Goal: Information Seeking & Learning: Learn about a topic

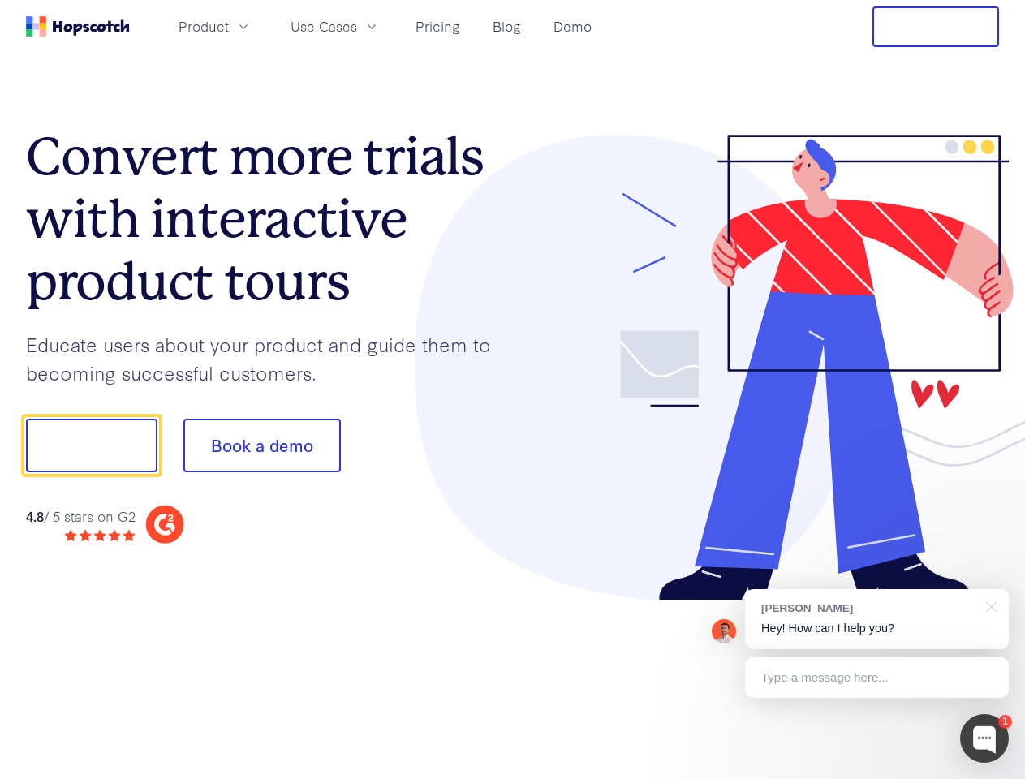
click at [513, 389] on div at bounding box center [756, 368] width 487 height 466
click at [229, 26] on span "Product" at bounding box center [203, 26] width 50 height 20
click at [357, 26] on span "Use Cases" at bounding box center [323, 26] width 67 height 20
click at [935, 27] on button "Free Trial" at bounding box center [935, 26] width 127 height 41
click at [91, 445] on button "Show me!" at bounding box center [91, 446] width 131 height 54
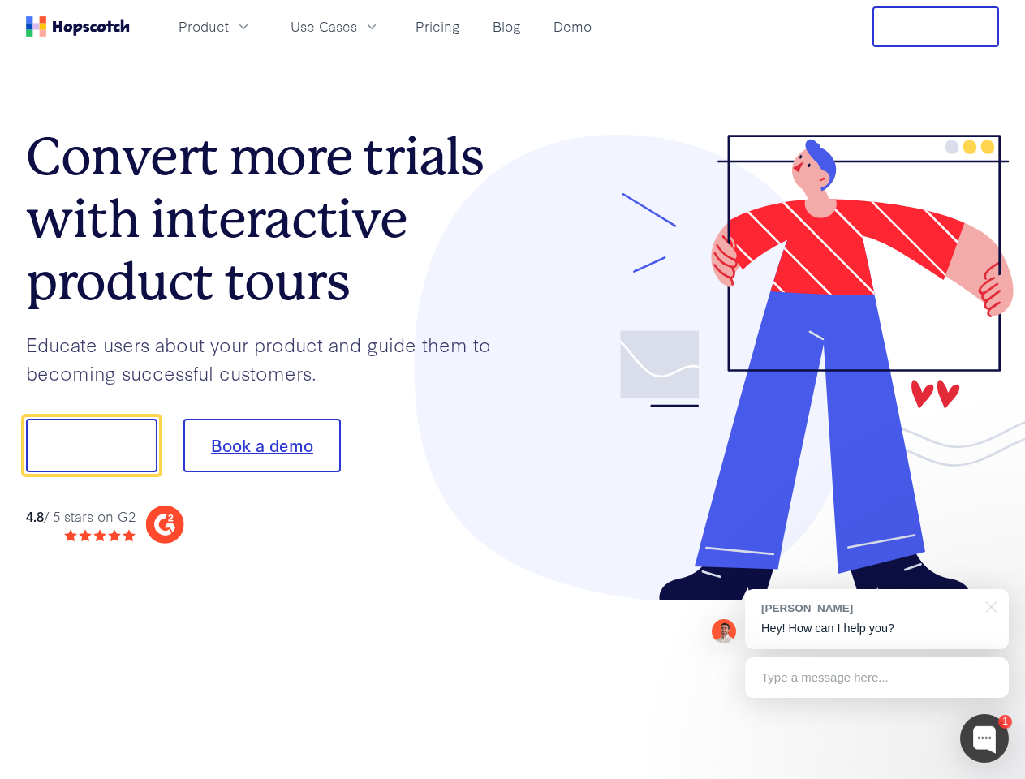
click at [261, 445] on button "Book a demo" at bounding box center [261, 446] width 157 height 54
click at [984, 738] on div at bounding box center [984, 738] width 49 height 49
click at [876, 619] on div "[PERSON_NAME] Hey! How can I help you?" at bounding box center [877, 619] width 264 height 60
click at [988, 605] on div at bounding box center [856, 443] width 304 height 541
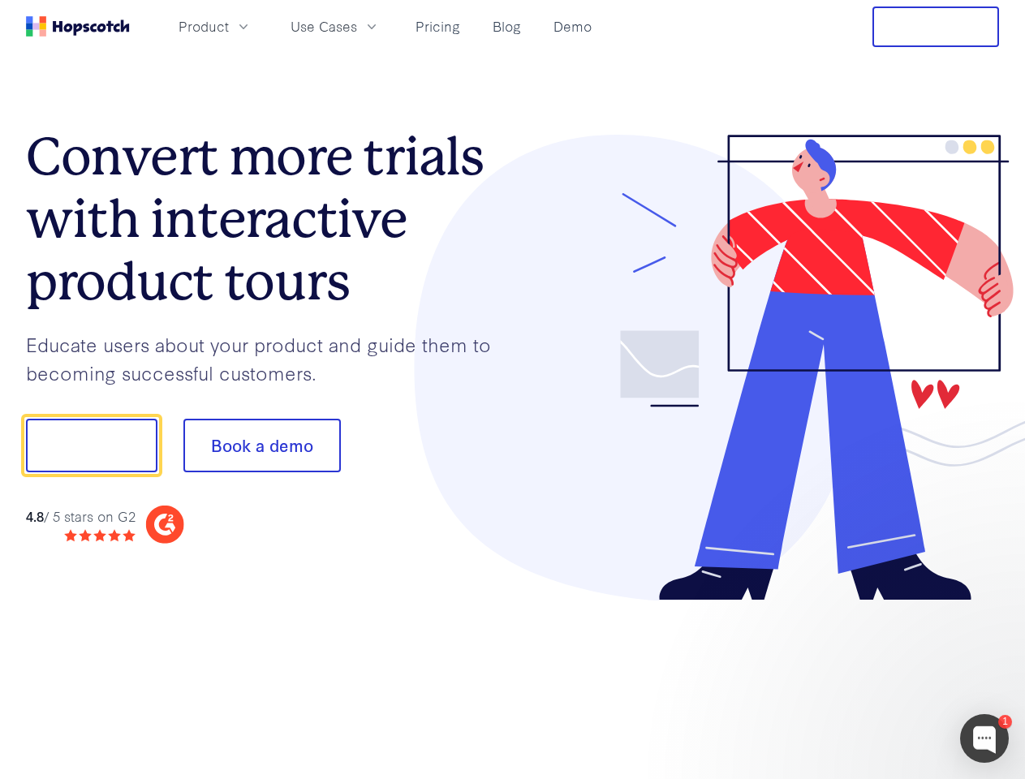
click at [876, 677] on div at bounding box center [856, 443] width 304 height 541
